Goal: Navigation & Orientation: Find specific page/section

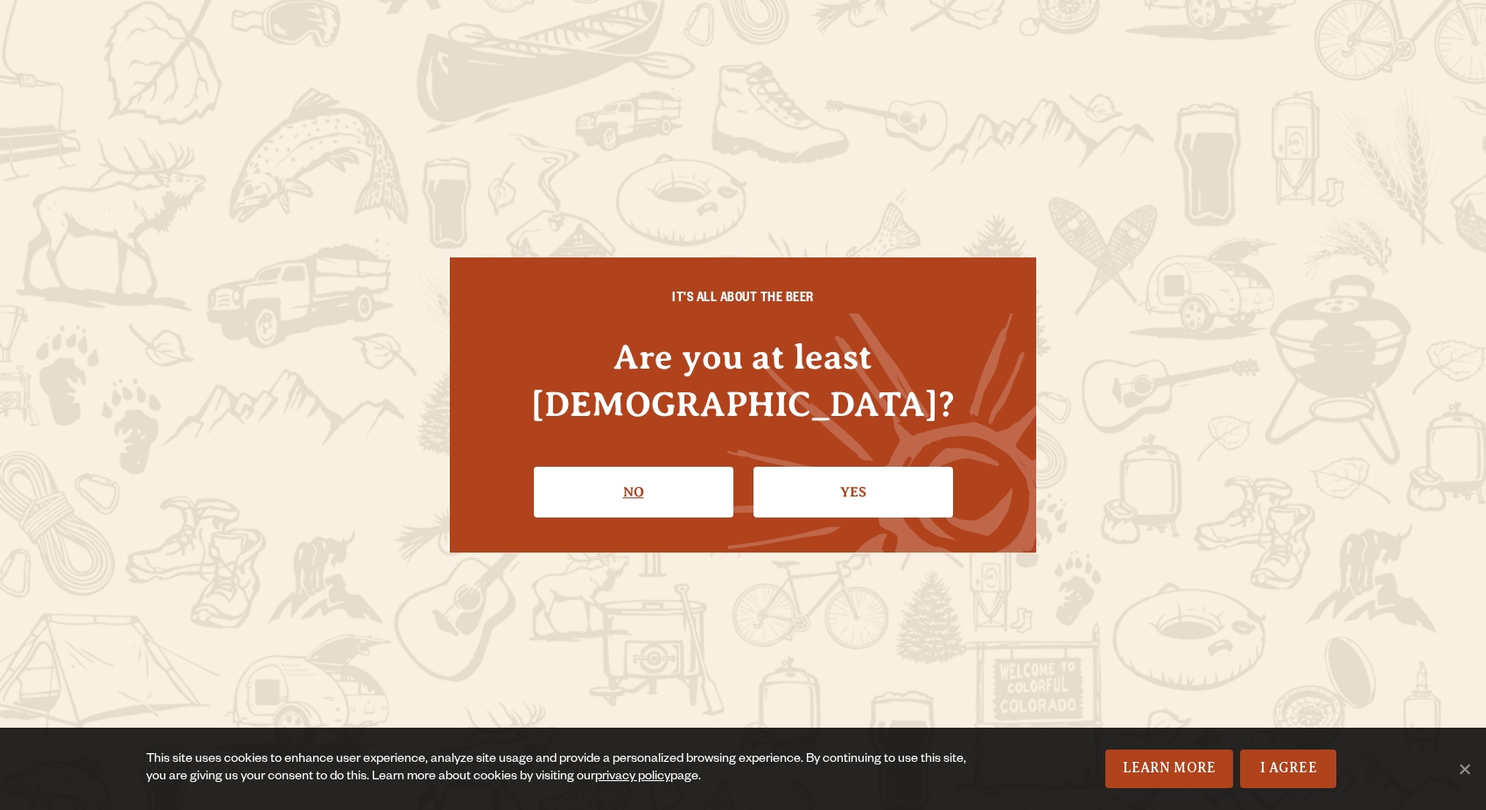
click at [653, 485] on link "No" at bounding box center [634, 492] width 200 height 51
click at [821, 468] on link "Yes" at bounding box center [854, 492] width 200 height 51
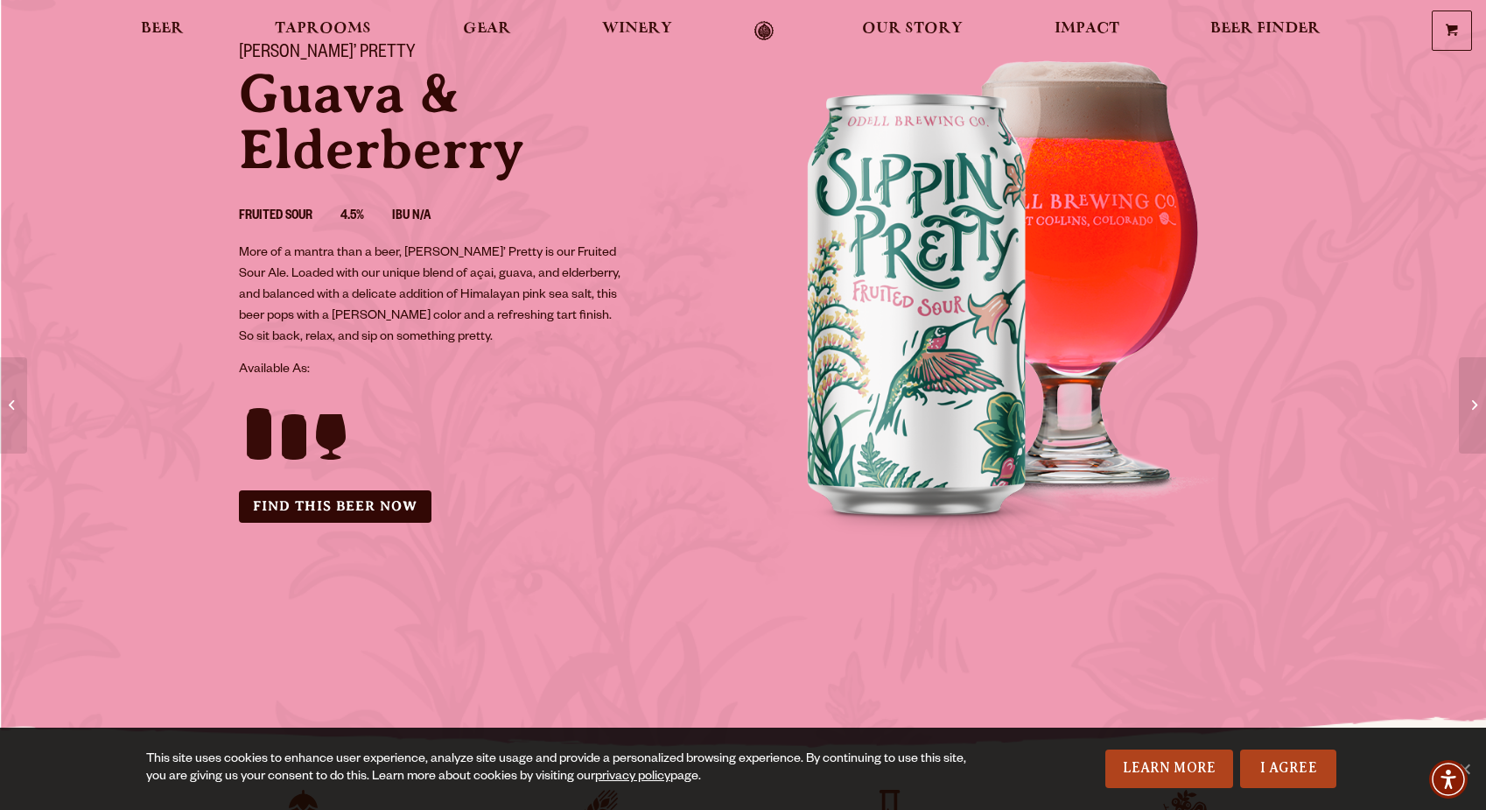
scroll to position [44, 0]
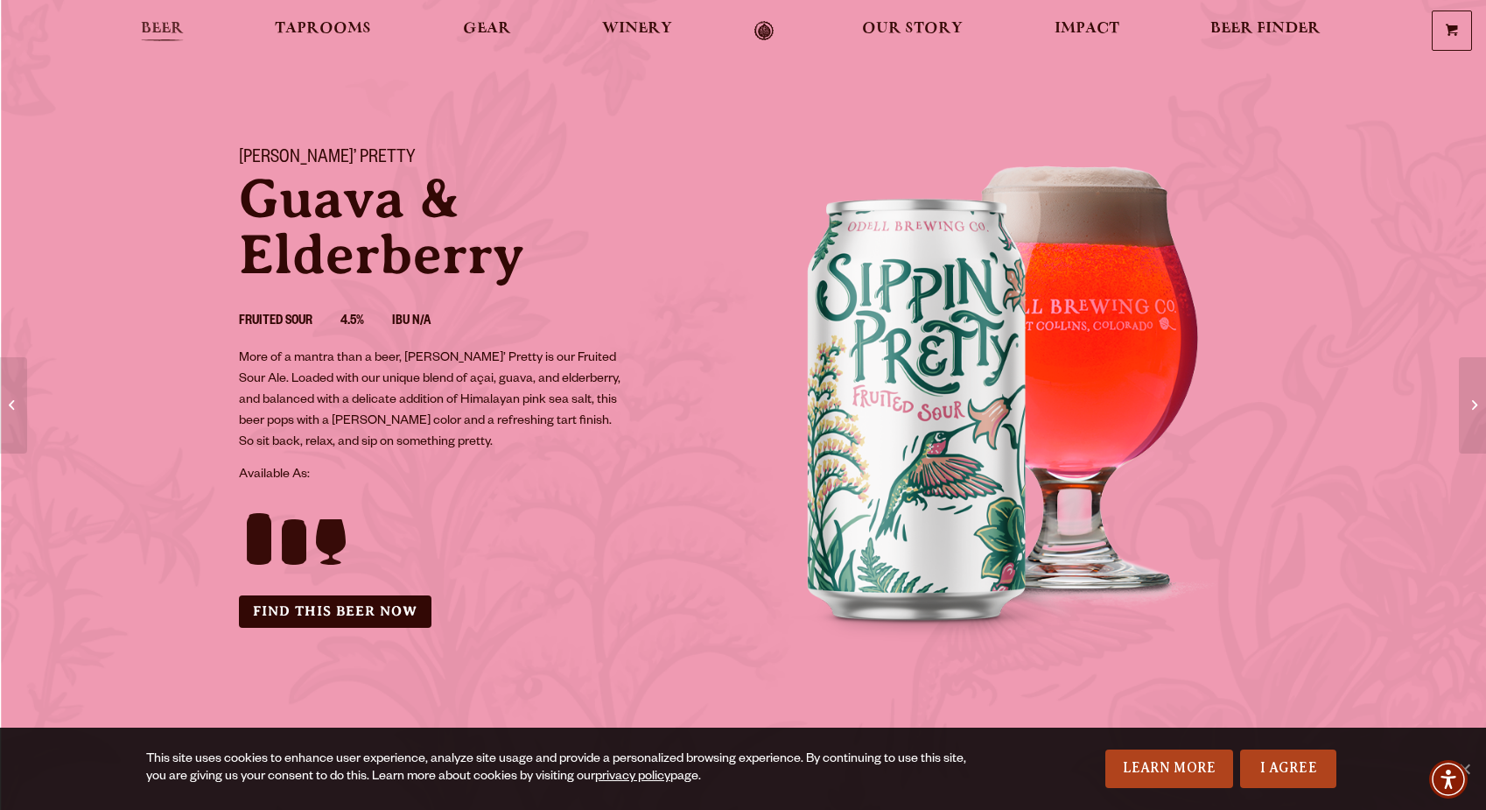
click at [172, 25] on span "Beer" at bounding box center [162, 29] width 43 height 14
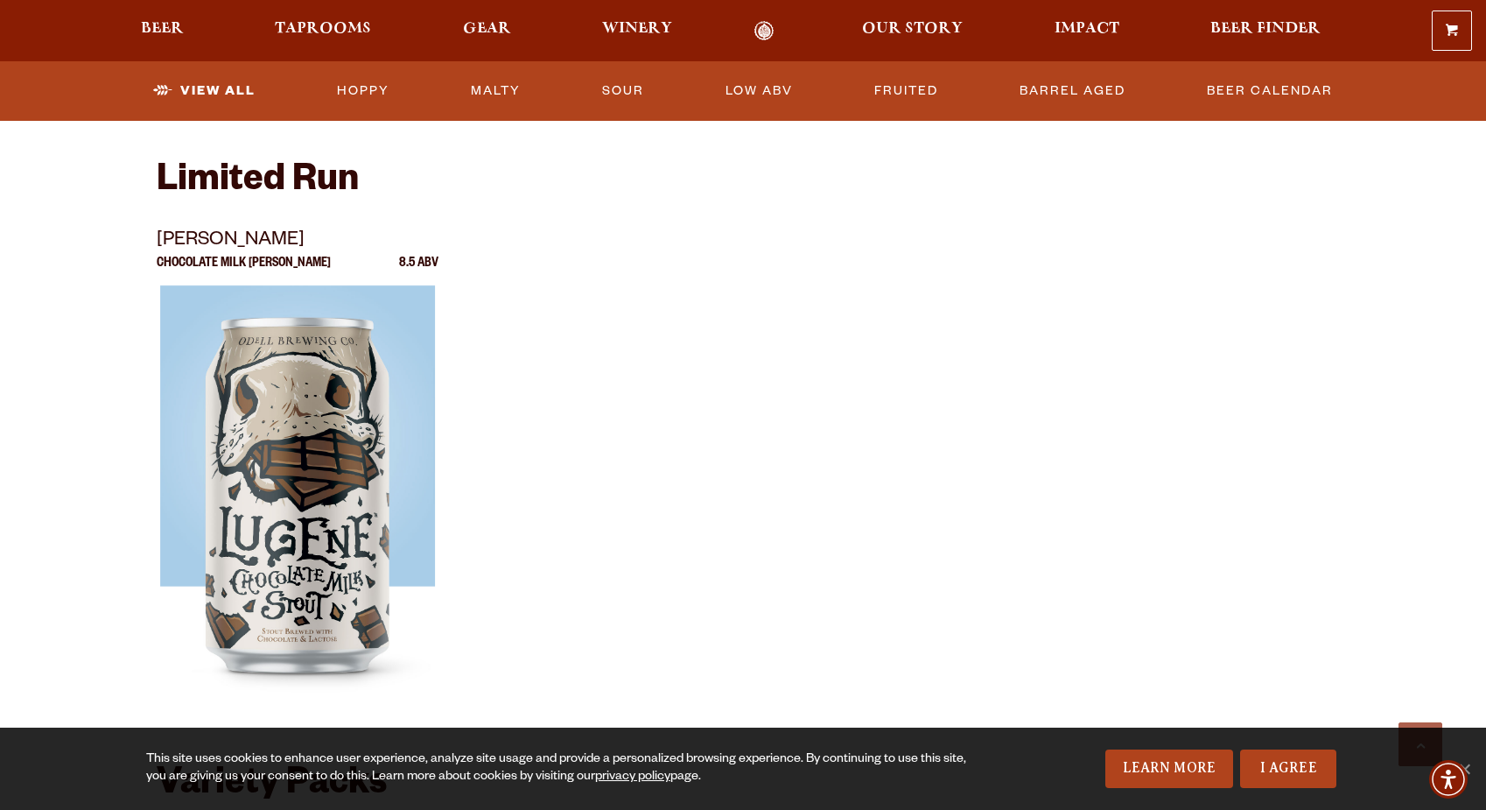
scroll to position [2941, 0]
